Goal: Task Accomplishment & Management: Use online tool/utility

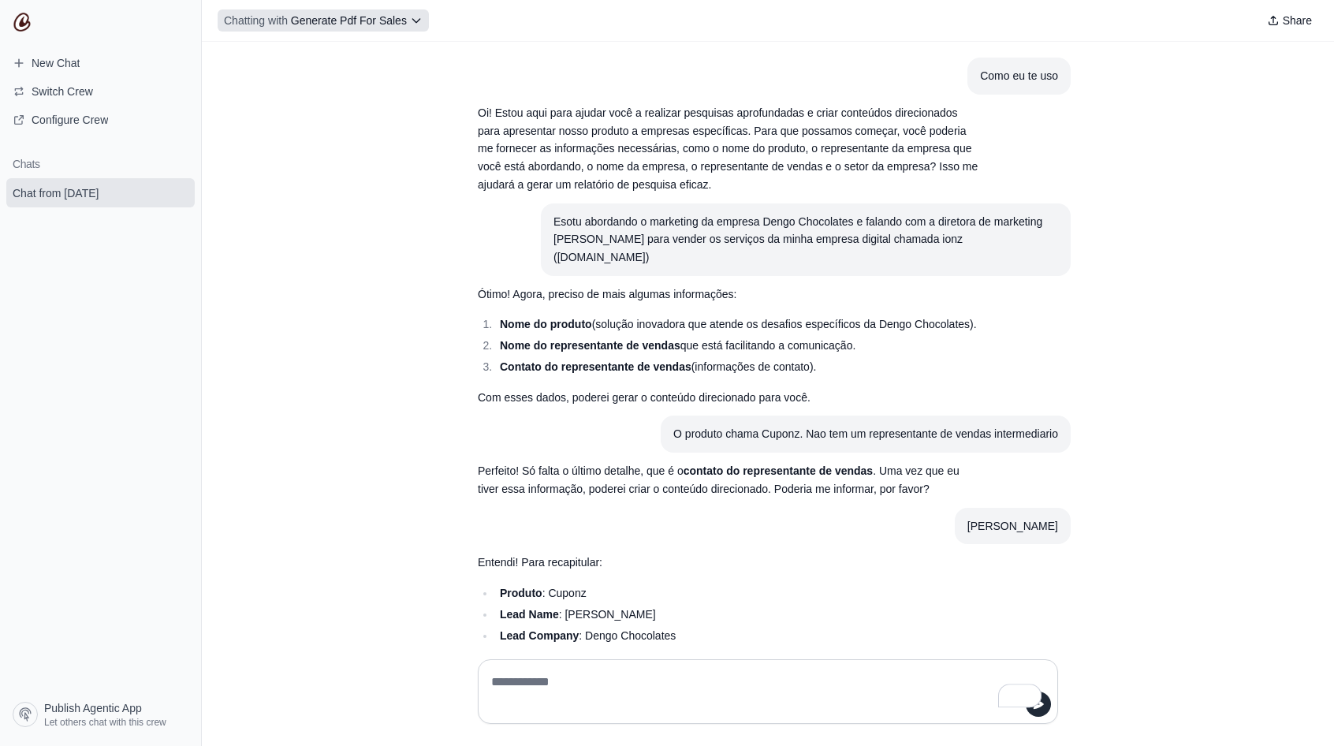
click at [422, 26] on icon at bounding box center [416, 20] width 13 height 13
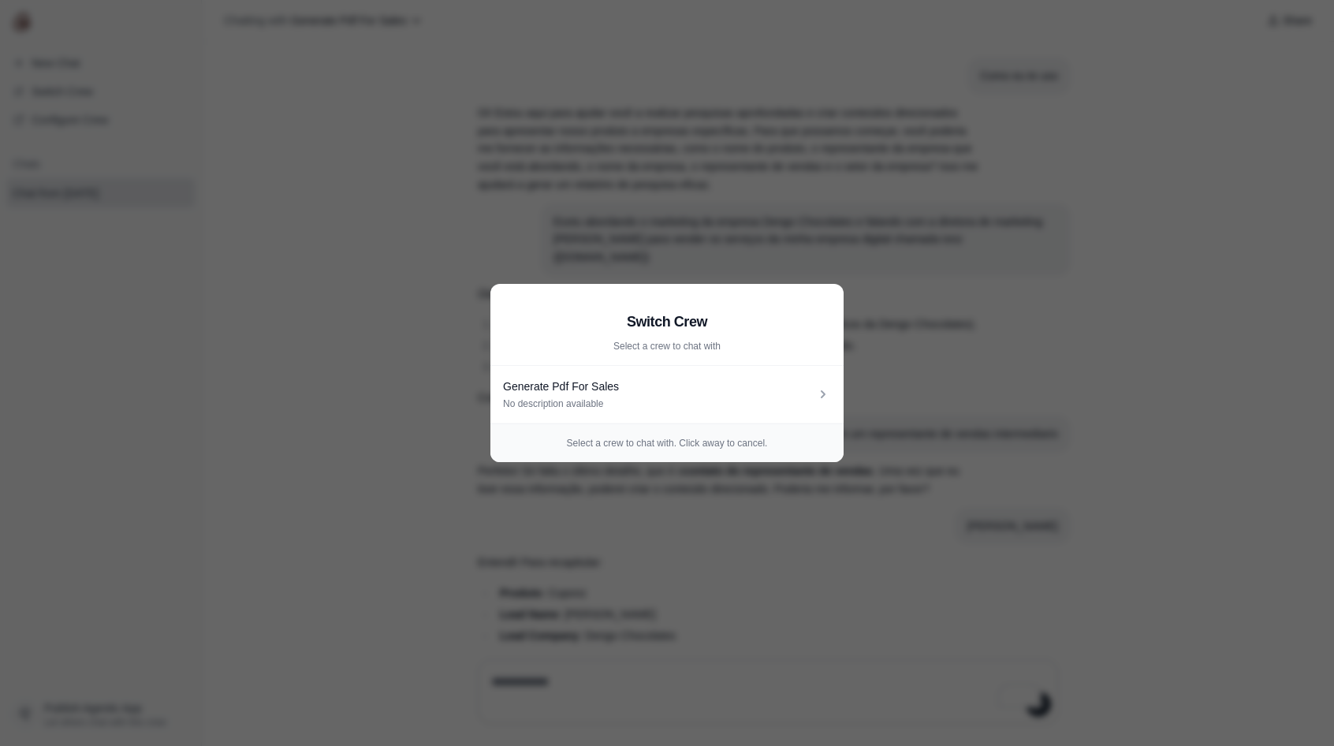
click at [419, 337] on aside "Switch Crew Select a crew to chat with Generate Pdf For Sales No description av…" at bounding box center [667, 373] width 1334 height 746
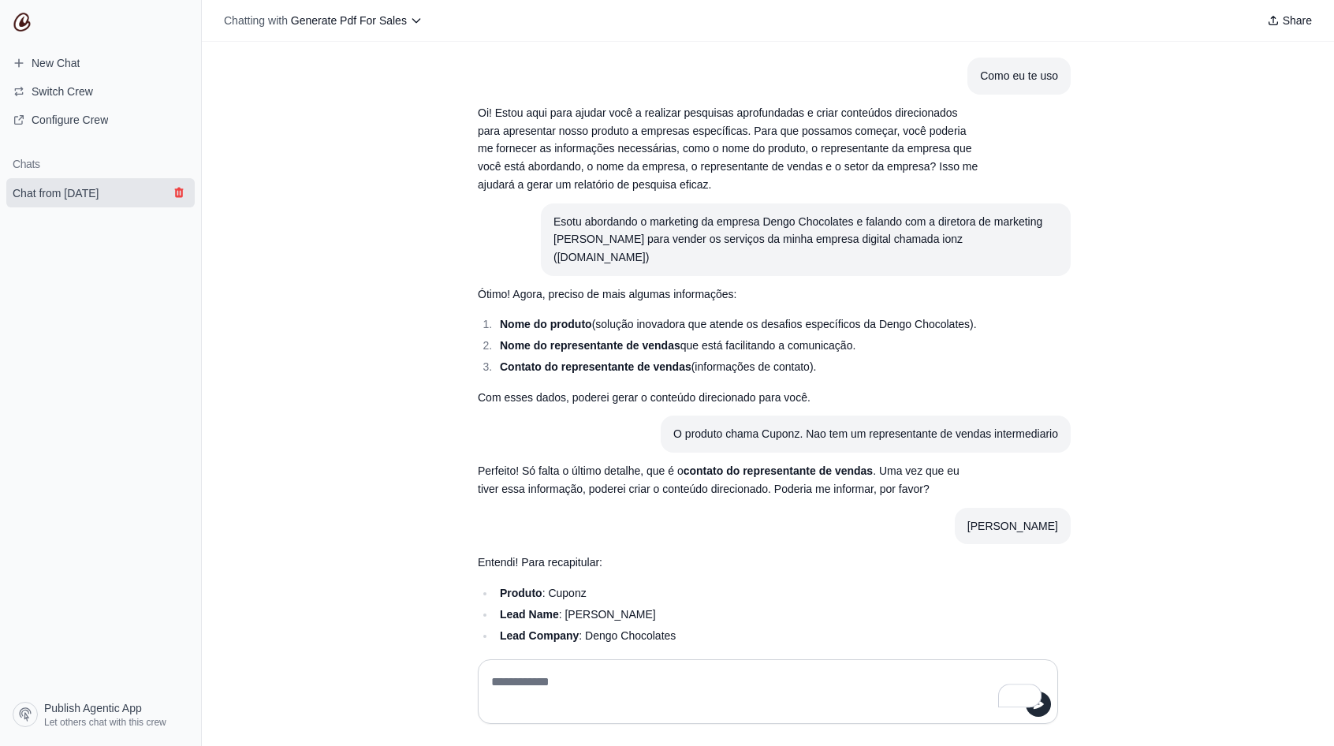
click at [181, 192] on icon "submit" at bounding box center [178, 193] width 9 height 10
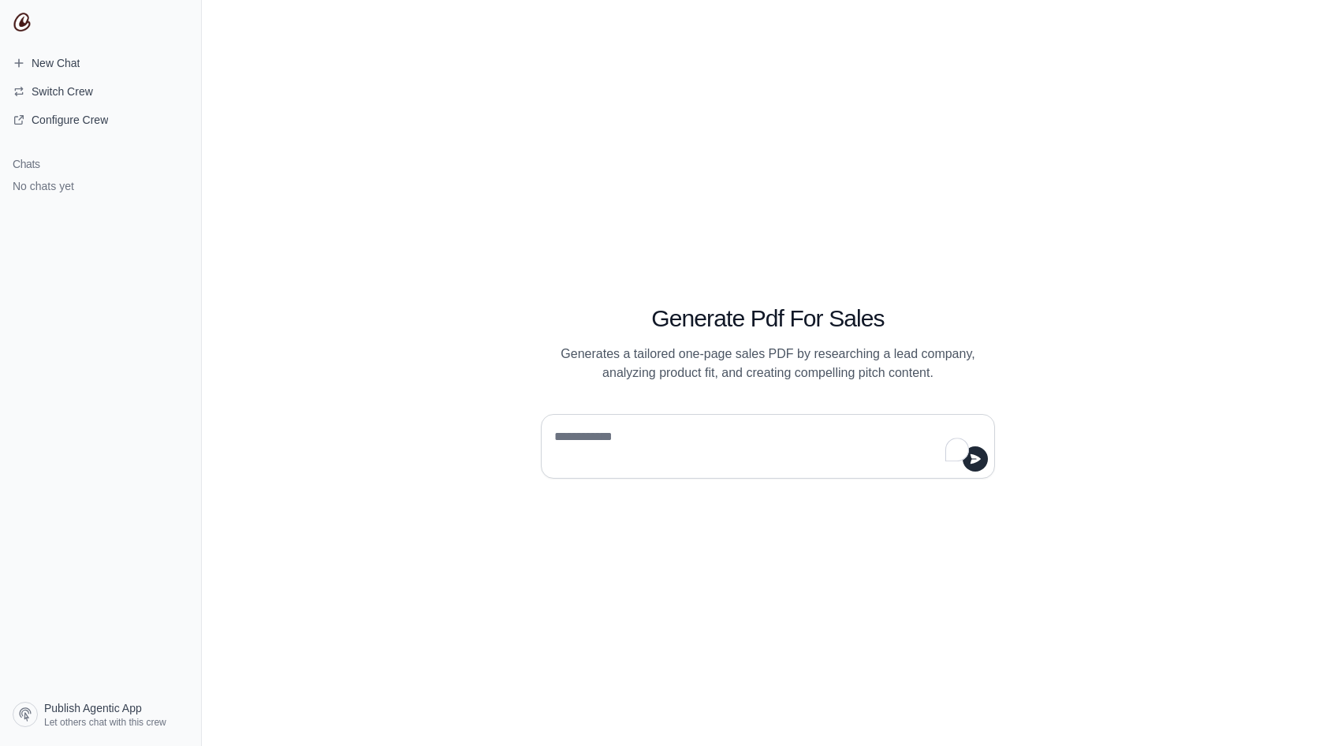
click at [680, 176] on div "Generate Pdf For Sales Generates a tailored one-page sales PDF by researching a…" at bounding box center [768, 373] width 1132 height 746
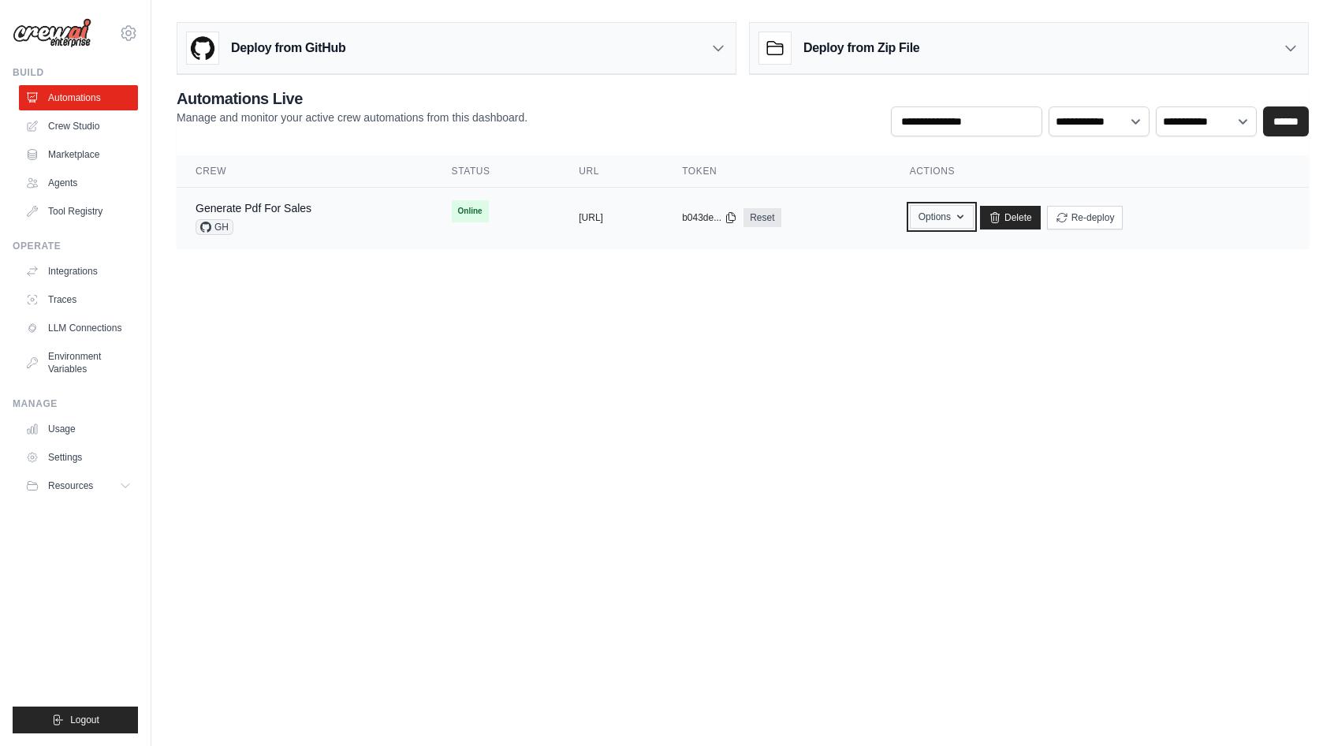
click at [966, 218] on icon "button" at bounding box center [960, 216] width 13 height 13
click at [1099, 281] on main "Deploy from GitHub Deploy your project directly from GitHub. Select a repositor…" at bounding box center [742, 141] width 1182 height 282
click at [1040, 218] on link "Delete" at bounding box center [1010, 218] width 61 height 24
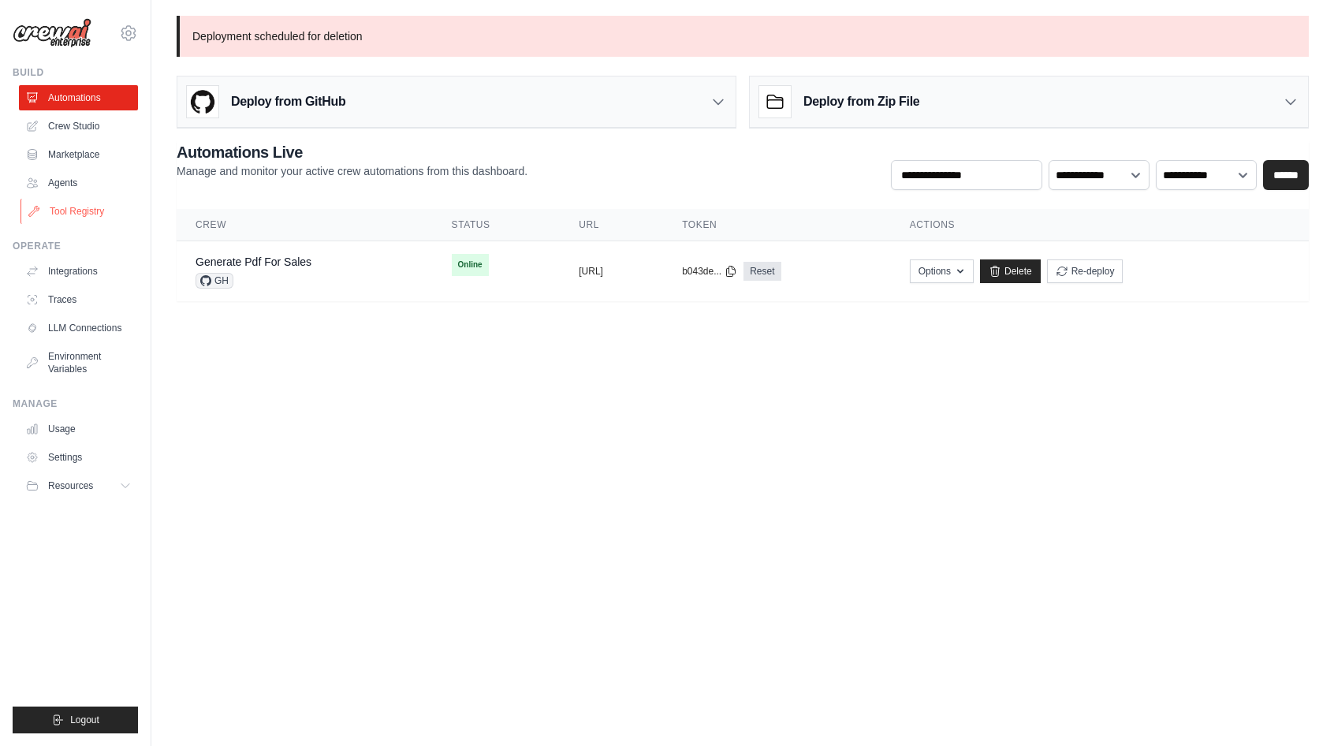
click at [95, 214] on link "Tool Registry" at bounding box center [79, 211] width 119 height 25
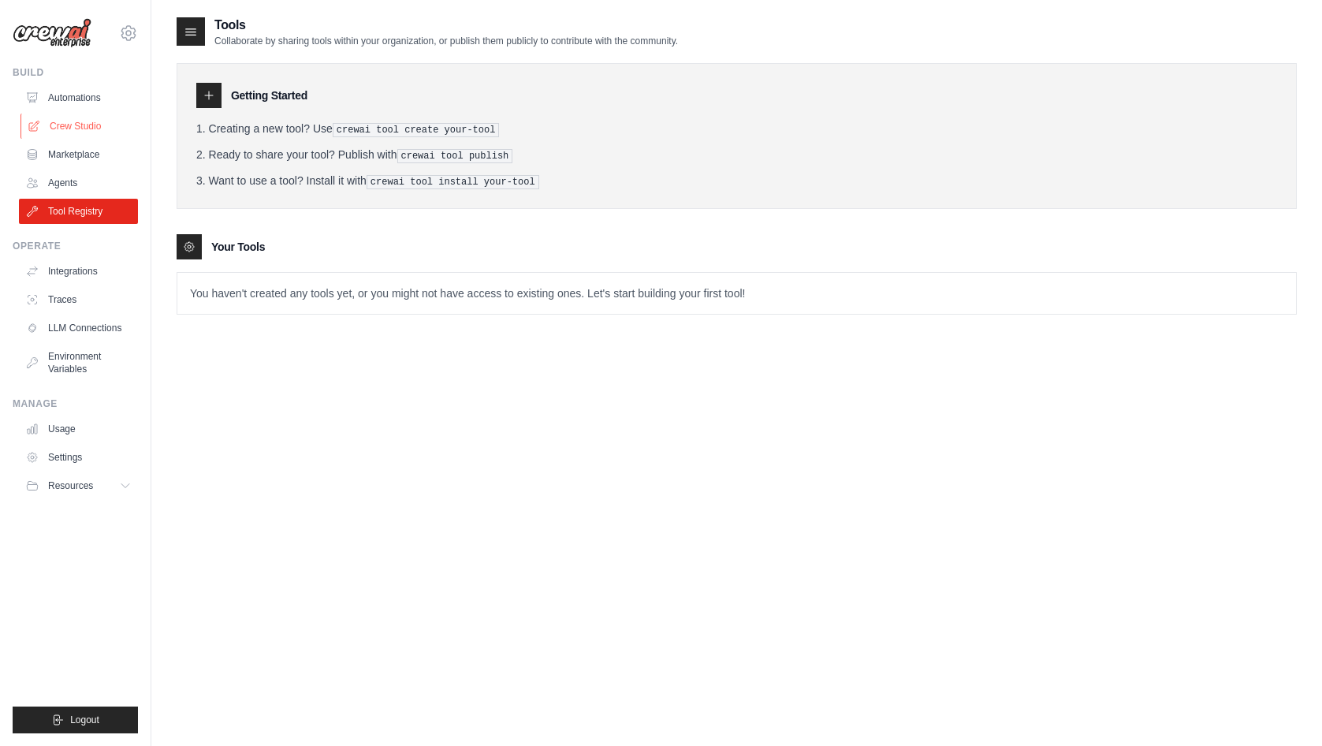
click at [79, 124] on link "Crew Studio" at bounding box center [79, 125] width 119 height 25
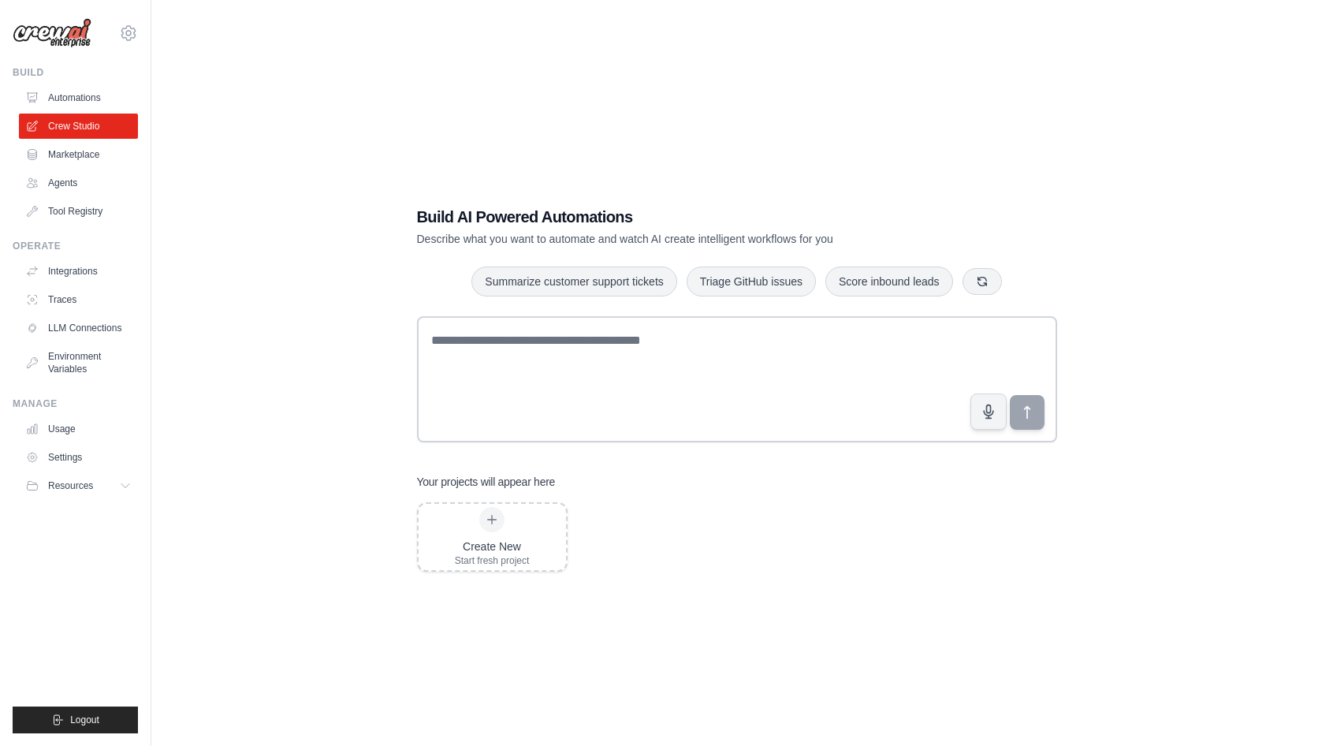
click at [291, 281] on div "Build AI Powered Automations Describe what you want to automate and watch AI cr…" at bounding box center [737, 389] width 1120 height 746
click at [559, 179] on div "Build AI Powered Automations Describe what you want to automate and watch AI cr…" at bounding box center [737, 389] width 1120 height 746
